Goal: Answer question/provide support: Share knowledge or assist other users

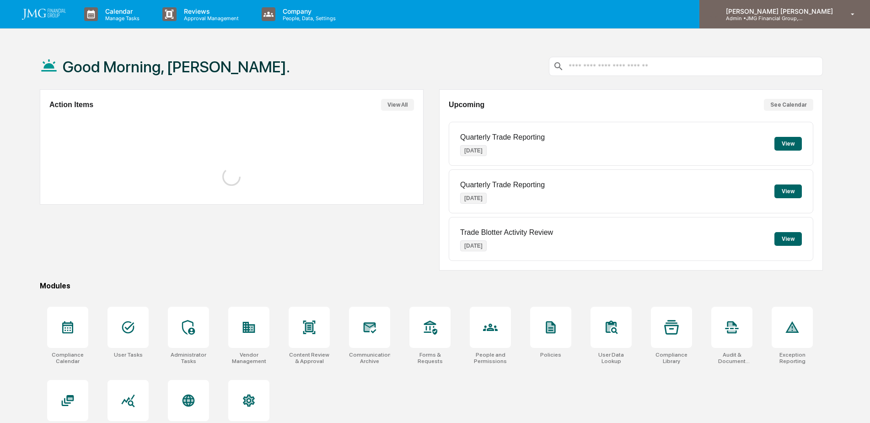
click at [809, 9] on p "[PERSON_NAME] [PERSON_NAME]" at bounding box center [778, 11] width 119 height 8
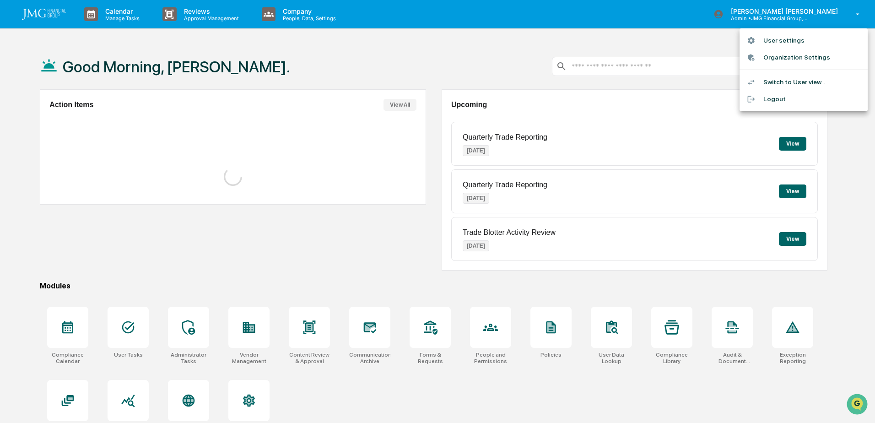
click at [799, 82] on li "Switch to User view..." at bounding box center [803, 82] width 128 height 17
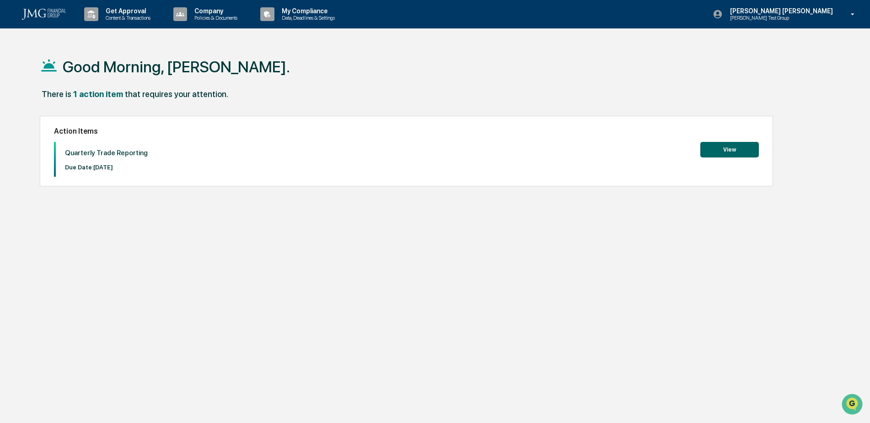
click at [827, 23] on div "Steven Lennart Steve Test Group" at bounding box center [787, 14] width 167 height 28
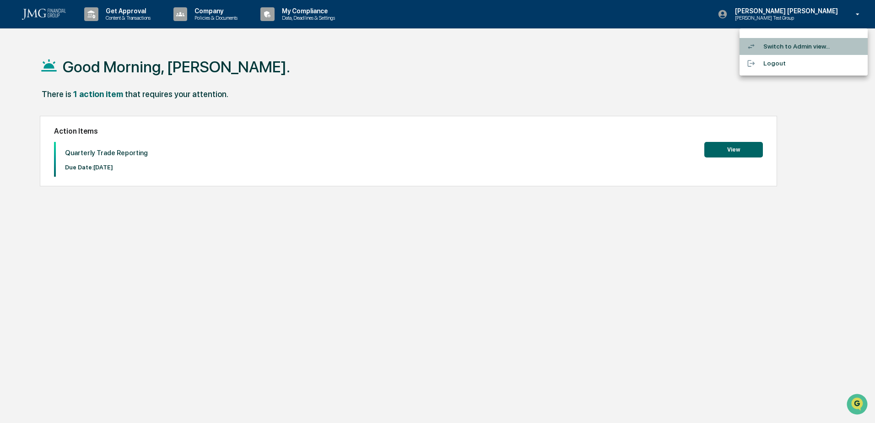
click at [818, 43] on li "Switch to Admin view..." at bounding box center [803, 46] width 128 height 17
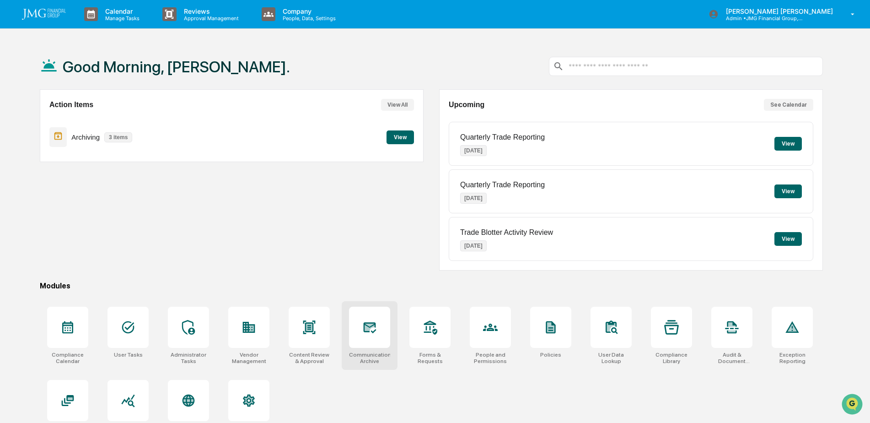
scroll to position [43, 0]
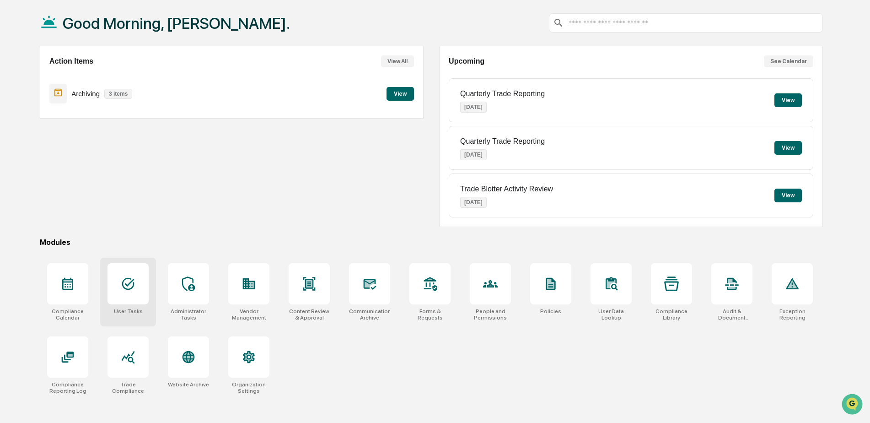
click at [139, 292] on div at bounding box center [128, 283] width 41 height 41
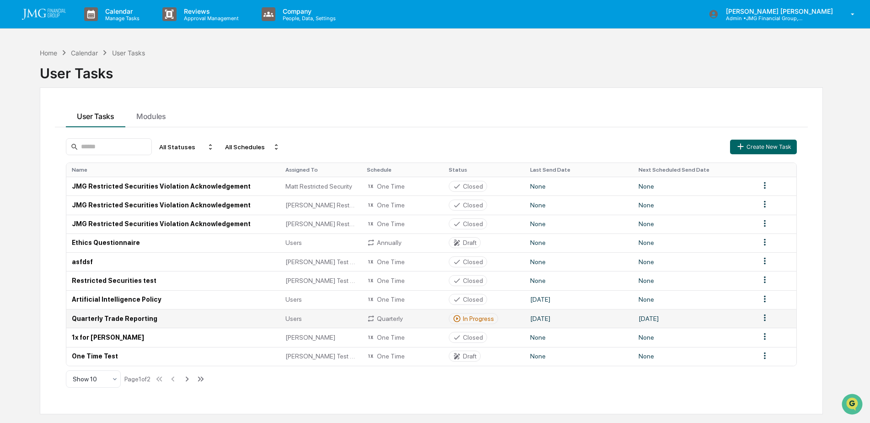
click at [161, 318] on td "Quarterly Trade Reporting" at bounding box center [173, 318] width 214 height 19
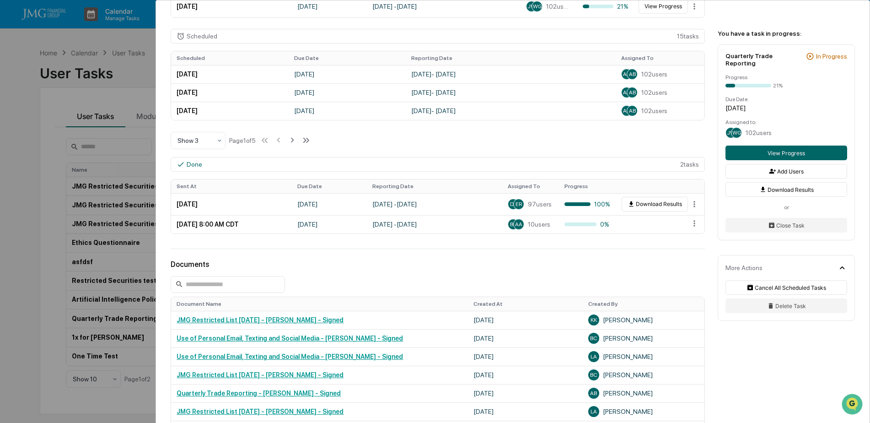
scroll to position [320, 0]
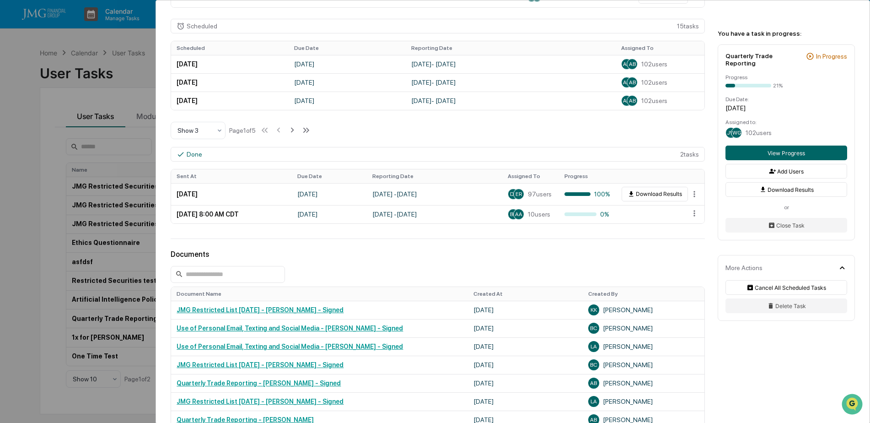
click at [691, 209] on html "Calendar Manage Tasks Reviews Approval Management Company People, Data, Setting…" at bounding box center [435, 211] width 870 height 423
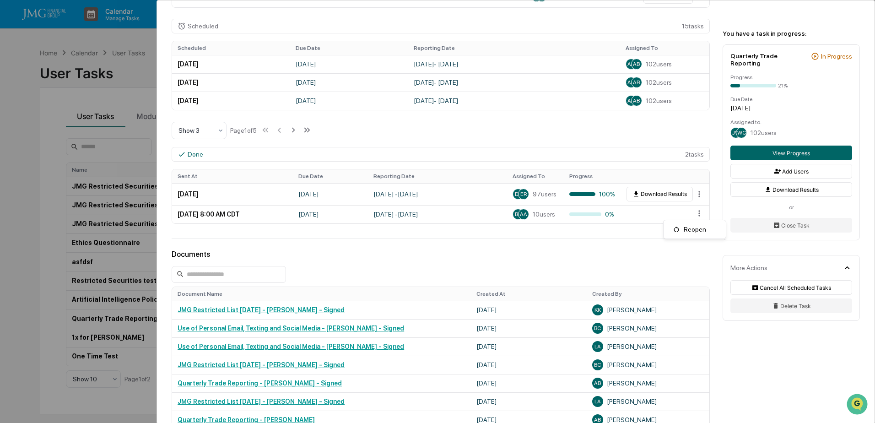
click at [533, 255] on html "Calendar Manage Tasks Reviews Approval Management Company People, Data, Setting…" at bounding box center [437, 211] width 875 height 423
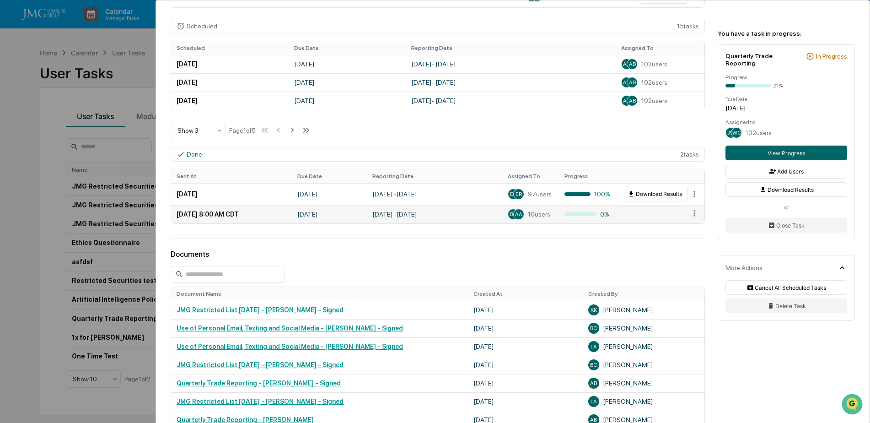
click at [522, 211] on div "BS AA 10 users" at bounding box center [531, 214] width 46 height 11
click at [250, 210] on td "[DATE] 8:00 AM CDT" at bounding box center [231, 214] width 121 height 18
click at [310, 220] on td "[DATE]" at bounding box center [329, 214] width 75 height 18
click at [334, 210] on td "[DATE]" at bounding box center [329, 214] width 75 height 18
click at [405, 216] on td "[DATE] - [DATE]" at bounding box center [434, 214] width 135 height 18
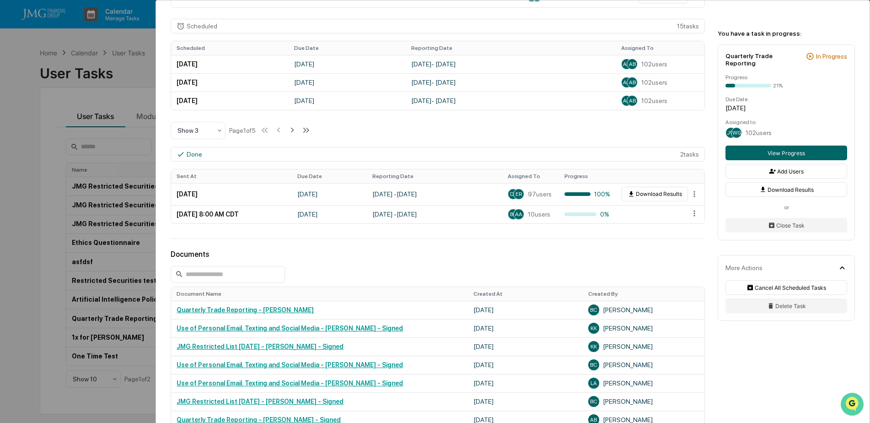
click at [846, 398] on img "Open customer support" at bounding box center [852, 404] width 23 height 18
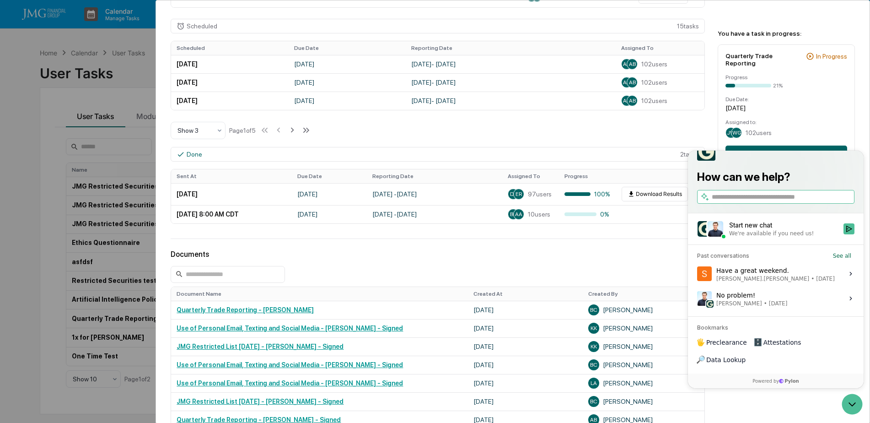
click at [802, 237] on div "We're available if you need us!" at bounding box center [771, 233] width 85 height 7
click at [844, 234] on button "Start new chat We're available if you need us!" at bounding box center [849, 228] width 11 height 11
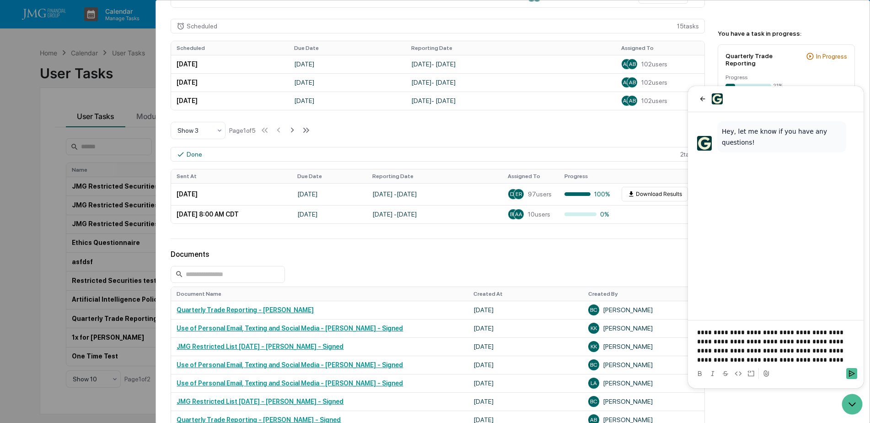
click at [769, 372] on icon at bounding box center [766, 373] width 5 height 6
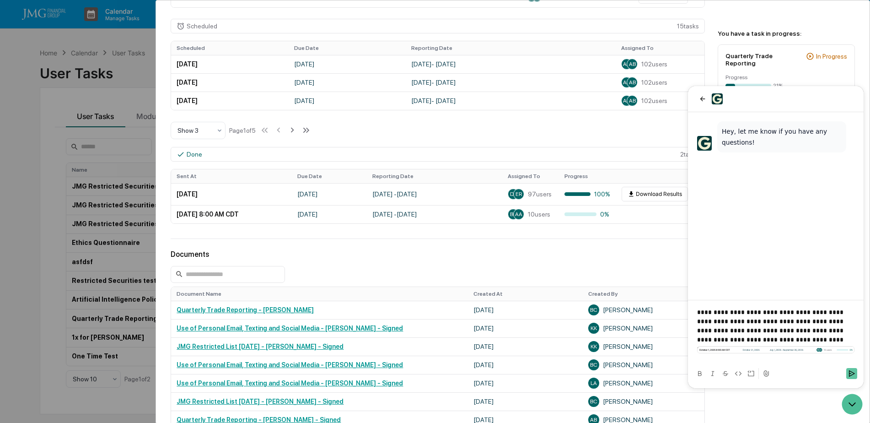
click at [850, 372] on icon "Send" at bounding box center [852, 373] width 6 height 6
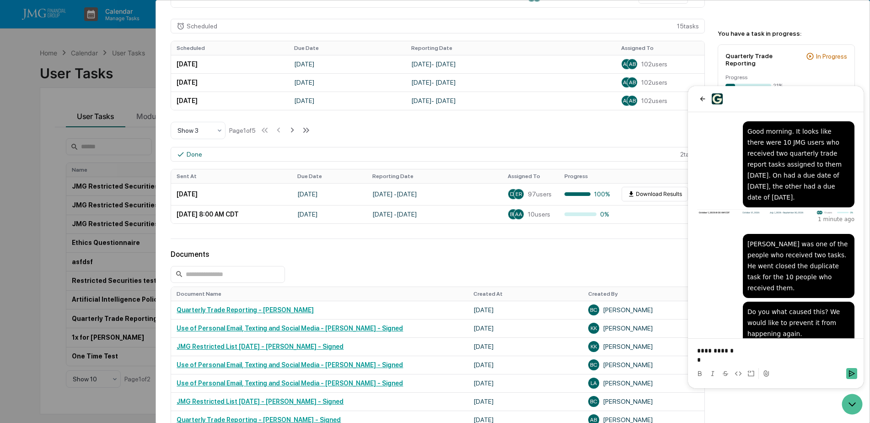
scroll to position [0, 0]
click at [760, 361] on p "**********" at bounding box center [775, 359] width 157 height 9
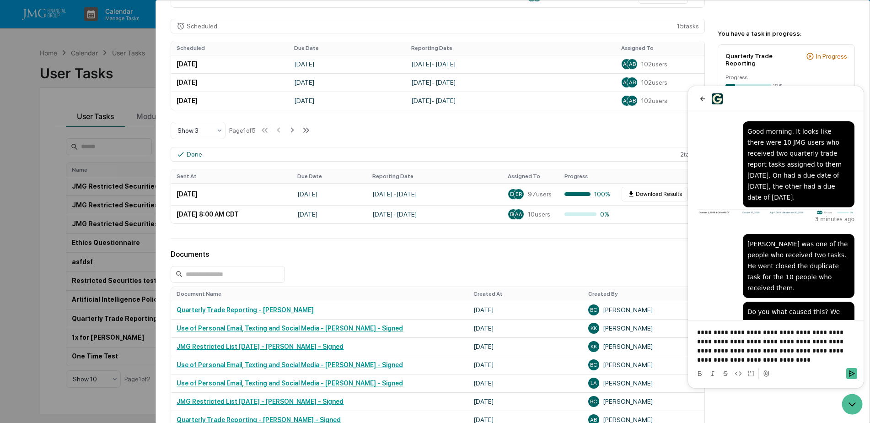
click at [54, 189] on div "User Tasks Quarterly Trade Reporting Quarterly Trade Reporting Active No descri…" at bounding box center [435, 211] width 870 height 423
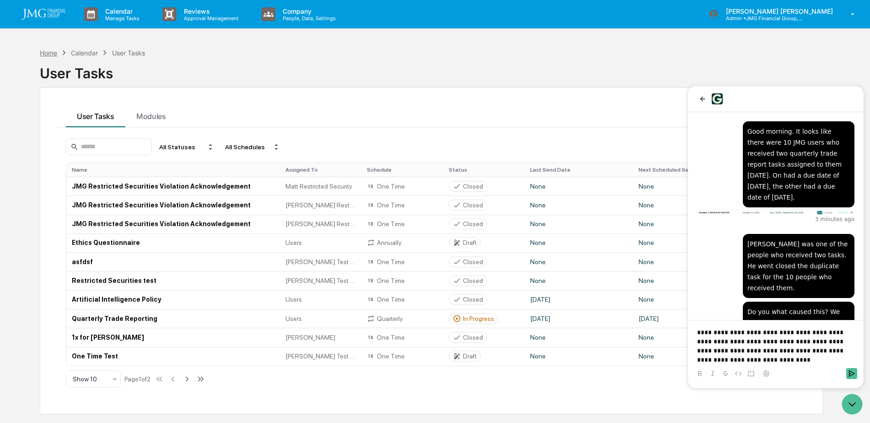
click at [48, 52] on div "Home" at bounding box center [48, 53] width 17 height 8
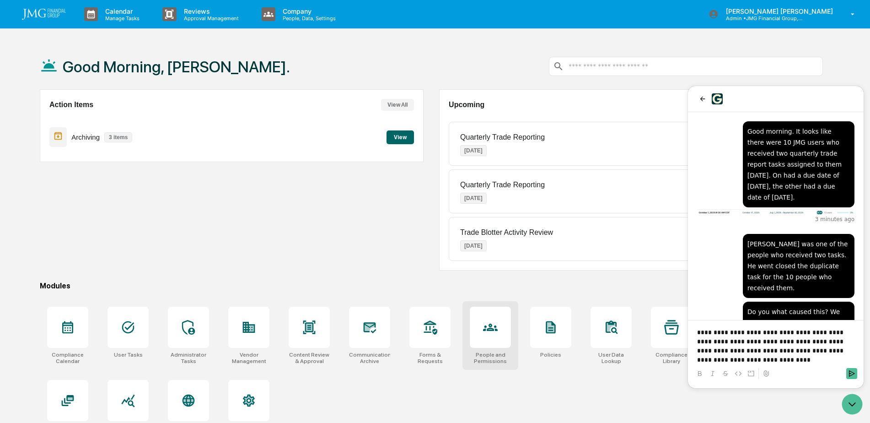
click at [501, 338] on div at bounding box center [490, 327] width 41 height 41
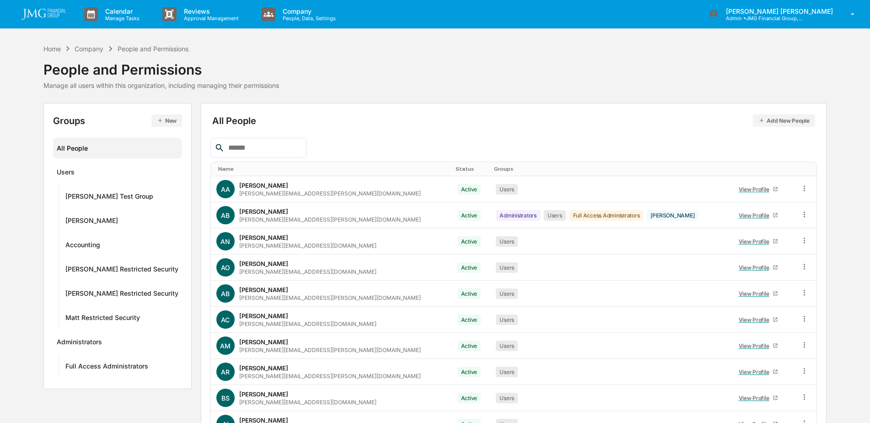
click at [286, 151] on input "text" at bounding box center [264, 148] width 78 height 12
type input "*****"
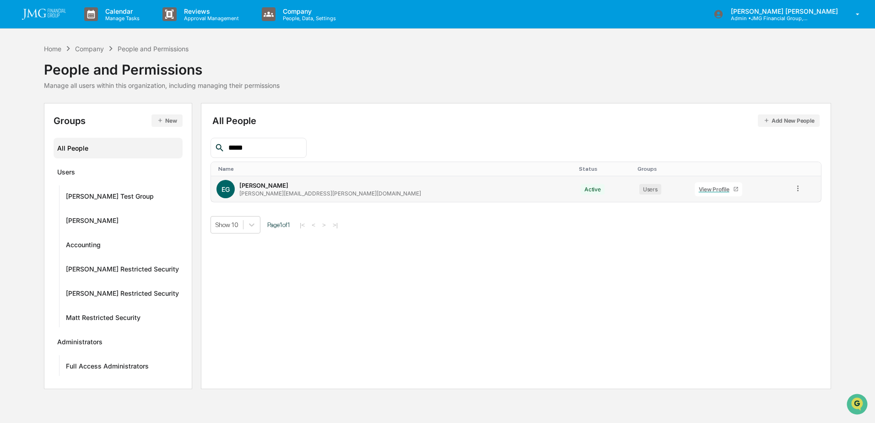
click at [699, 192] on div "View Profile" at bounding box center [716, 189] width 34 height 7
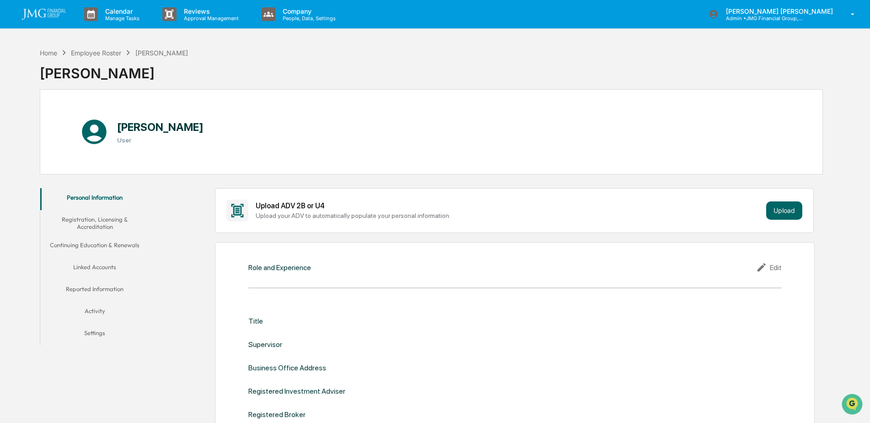
click at [109, 264] on button "Linked Accounts" at bounding box center [94, 269] width 109 height 22
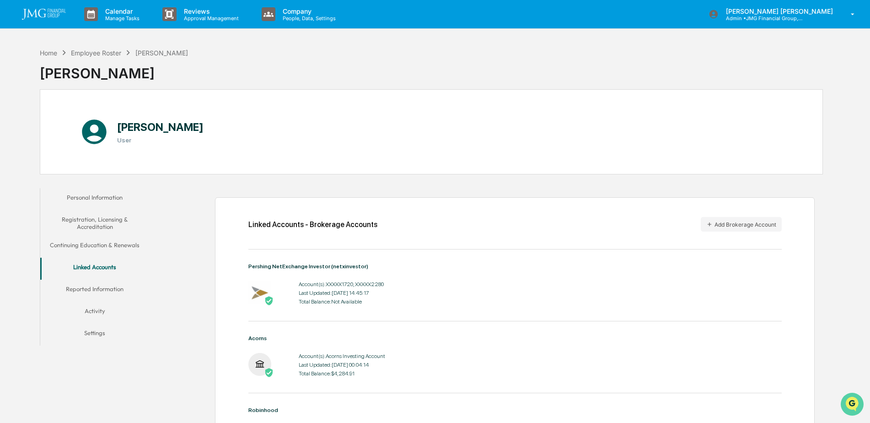
click at [854, 409] on icon "Open customer support" at bounding box center [852, 415] width 23 height 23
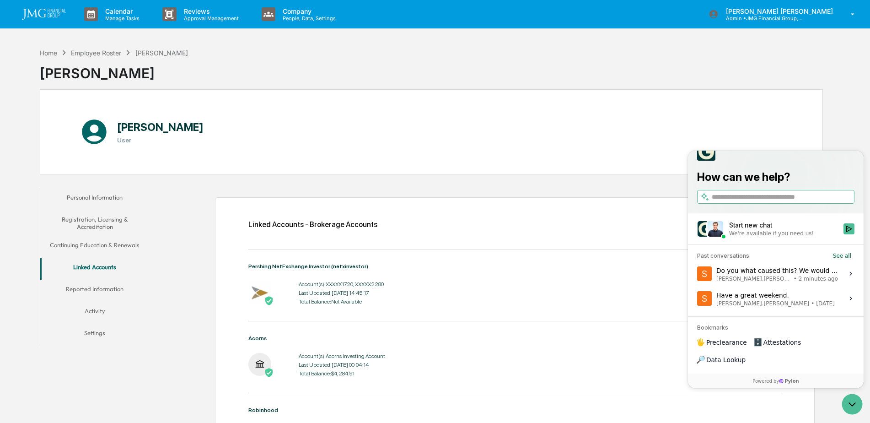
click at [792, 237] on div "We're available if you need us!" at bounding box center [771, 233] width 85 height 7
click at [844, 234] on button "Start new chat We're available if you need us!" at bounding box center [849, 228] width 11 height 11
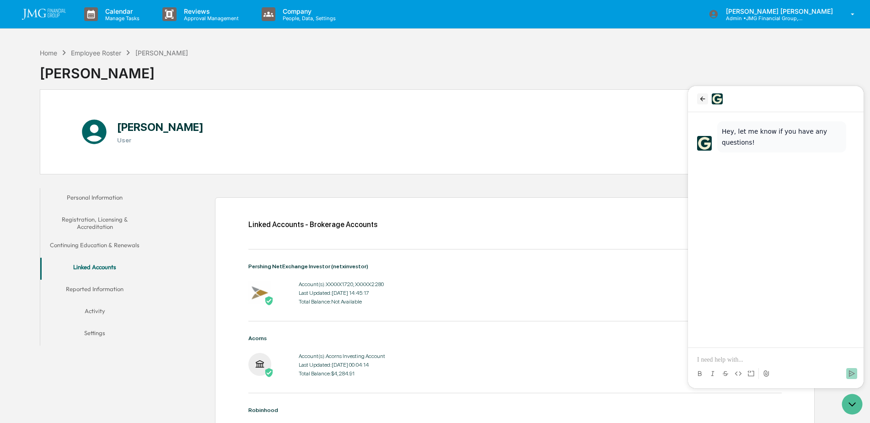
click at [700, 103] on button "back" at bounding box center [702, 98] width 11 height 11
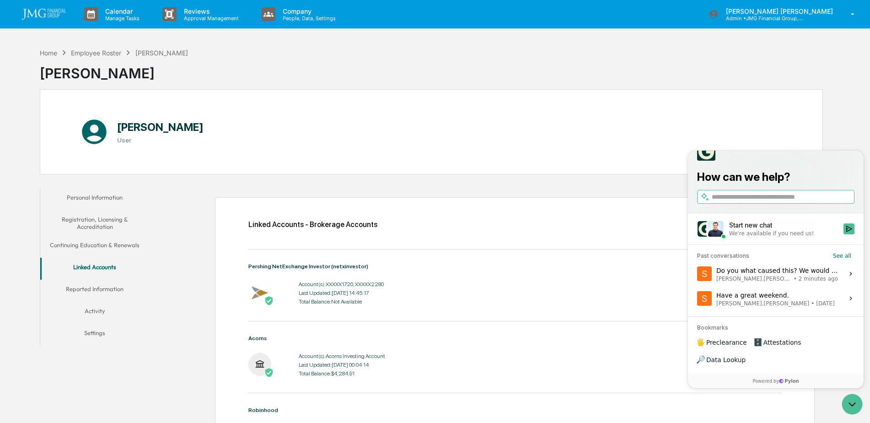
click at [799, 282] on span "2 minutes ago" at bounding box center [818, 278] width 39 height 7
click at [697, 274] on button "View issue" at bounding box center [697, 274] width 0 height 0
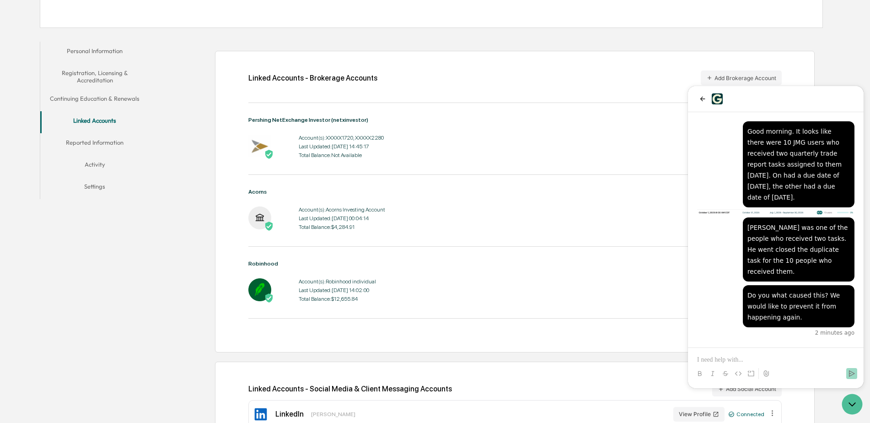
scroll to position [130, 0]
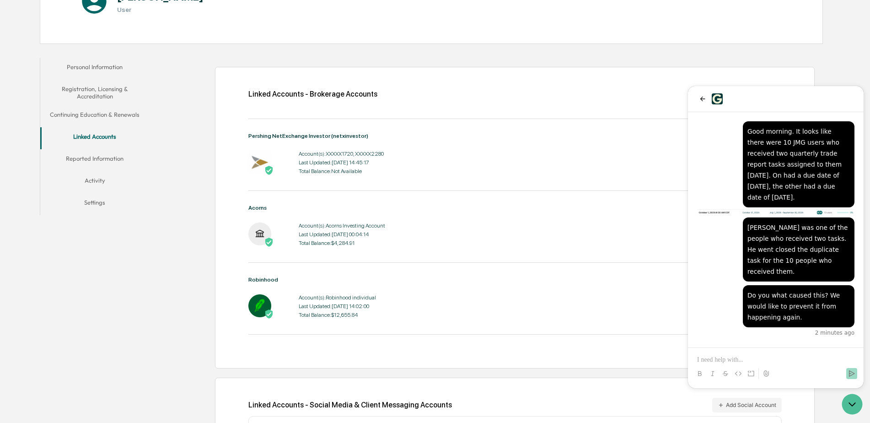
click at [735, 357] on p at bounding box center [775, 359] width 157 height 9
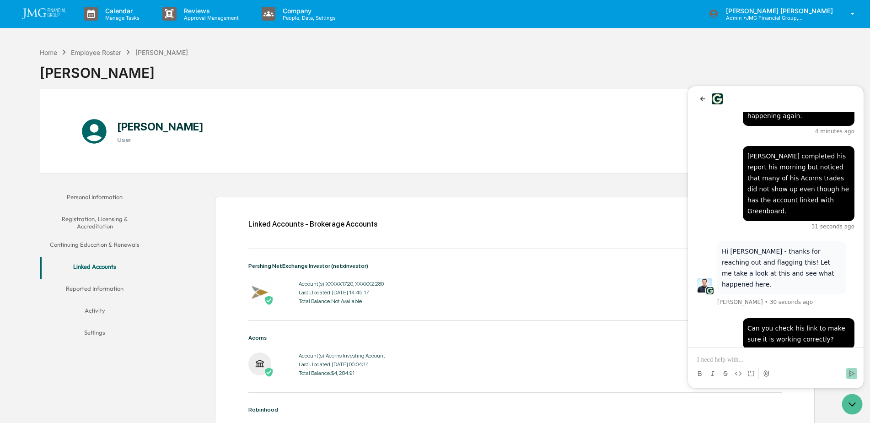
scroll to position [0, 0]
click at [813, 296] on div "Jack Rasmussen • 30 seconds ago" at bounding box center [785, 301] width 137 height 11
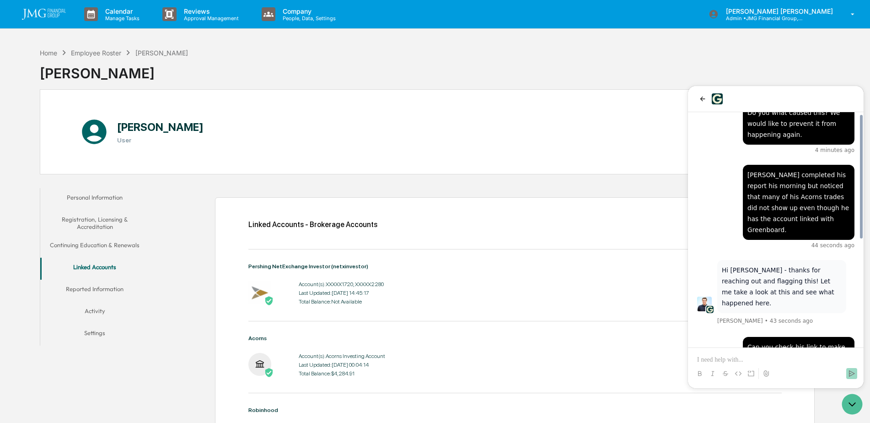
scroll to position [183, 0]
click at [50, 51] on div "Home" at bounding box center [48, 53] width 17 height 8
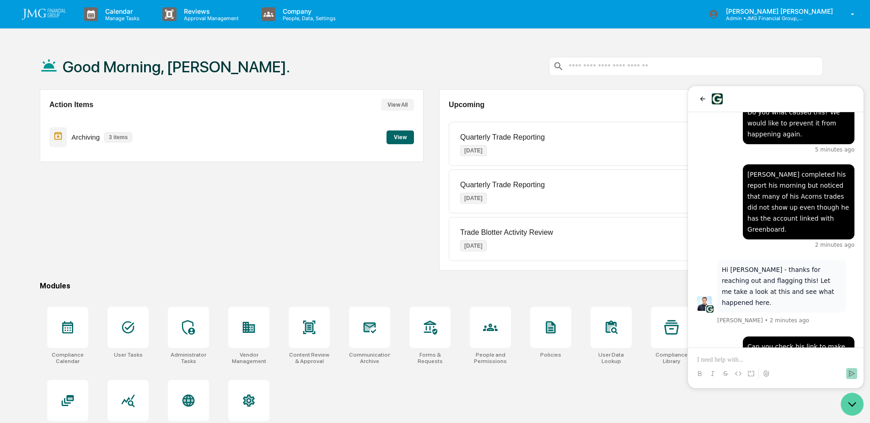
click at [858, 403] on icon "Open customer support" at bounding box center [852, 404] width 23 height 23
